Goal: Task Accomplishment & Management: Manage account settings

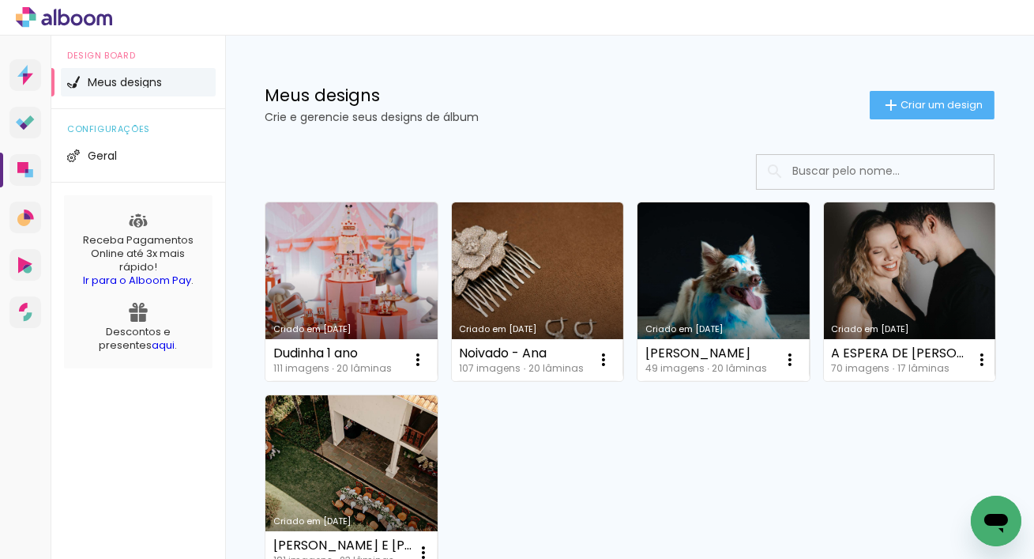
drag, startPoint x: 464, startPoint y: 123, endPoint x: 458, endPoint y: 86, distance: 37.6
click at [458, 86] on div "Meus designs Crie e gerencie seus designs de álbum Criar um design" at bounding box center [629, 87] width 809 height 103
drag, startPoint x: 461, startPoint y: 111, endPoint x: 461, endPoint y: 103, distance: 8.7
click at [461, 111] on p "Crie e gerencie seus designs de álbum" at bounding box center [567, 116] width 605 height 11
drag, startPoint x: 460, startPoint y: 96, endPoint x: 503, endPoint y: 123, distance: 51.1
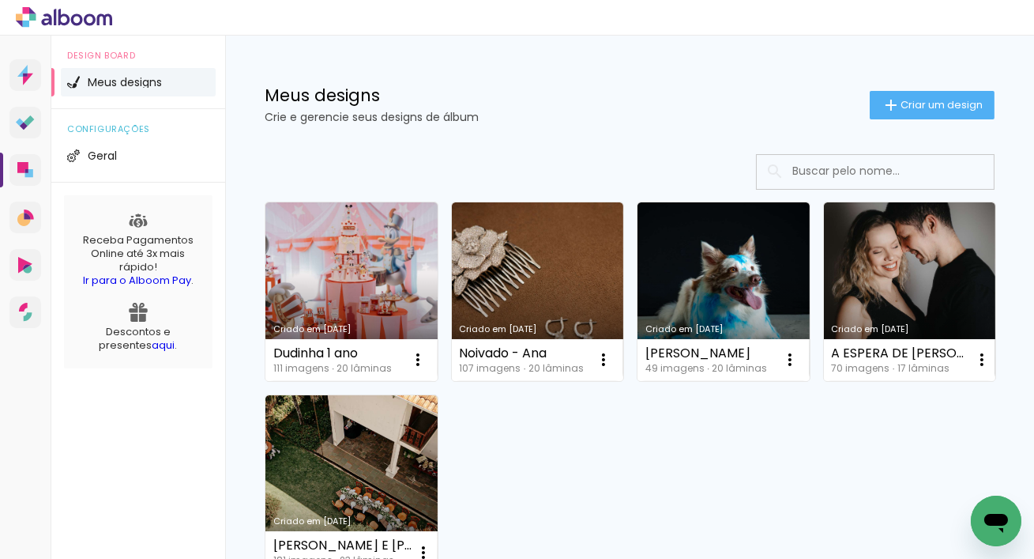
click at [493, 129] on div "Meus designs Crie e gerencie seus designs de álbum Criar um design" at bounding box center [629, 87] width 809 height 103
click at [503, 123] on div "Meus designs Crie e gerencie seus designs de álbum Criar um design" at bounding box center [629, 87] width 809 height 103
drag, startPoint x: 502, startPoint y: 101, endPoint x: 499, endPoint y: 82, distance: 19.2
click at [499, 82] on div "Meus designs Crie e gerencie seus designs de álbum Criar um design" at bounding box center [629, 87] width 809 height 103
drag, startPoint x: 494, startPoint y: 127, endPoint x: 481, endPoint y: 355, distance: 228.0
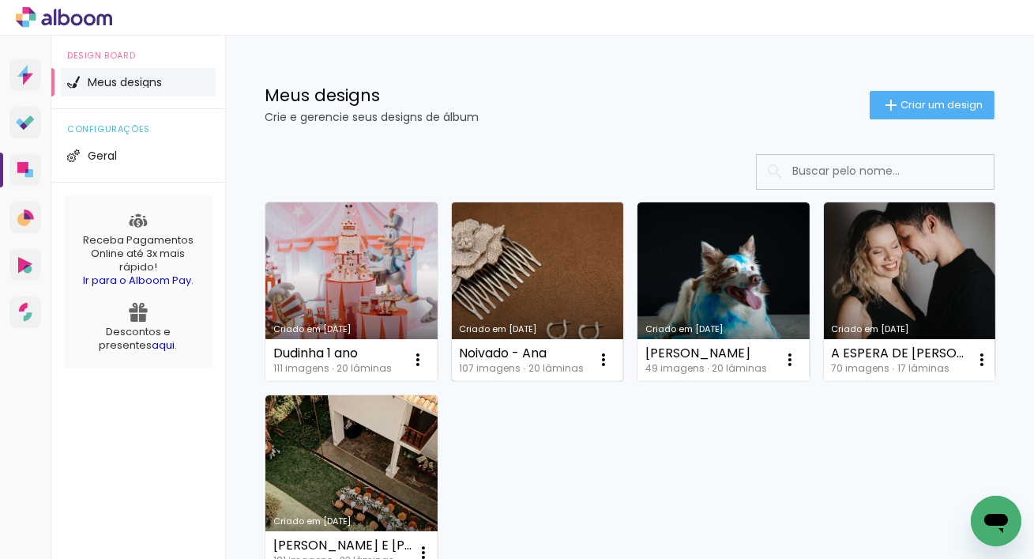
click at [494, 127] on div "Meus designs Crie e gerencie seus designs de álbum Criar um design" at bounding box center [629, 87] width 809 height 103
click at [635, 462] on div "Criado em [DATE] Dudinha 1 ano 111 imagens ∙ 20 lâminas Abrir Fazer uma cópia E…" at bounding box center [630, 386] width 744 height 385
drag, startPoint x: 337, startPoint y: 89, endPoint x: 415, endPoint y: 147, distance: 97.0
click at [414, 146] on div "Meus designs Crie e gerencie seus designs de álbum Criar um design Criado em [D…" at bounding box center [629, 378] width 809 height 685
click at [420, 147] on div "Criado em [DATE] Dudinha 1 ano 111 imagens ∙ 20 lâminas Abrir Fazer uma cópia E…" at bounding box center [629, 429] width 809 height 582
